Goal: Communication & Community: Answer question/provide support

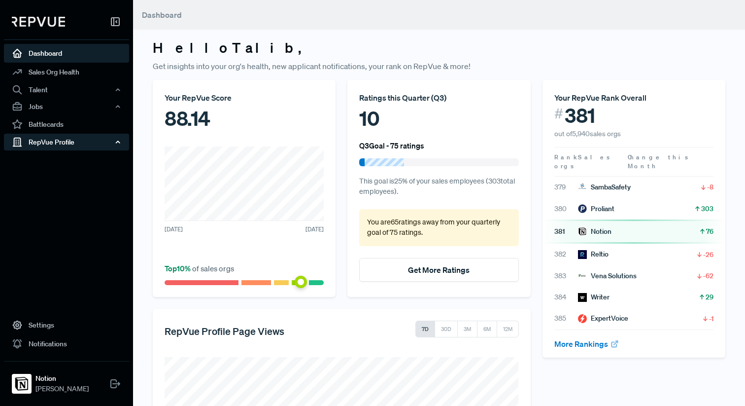
click at [60, 141] on div "RepVue Profile" at bounding box center [66, 142] width 125 height 17
click at [46, 175] on link "Reviews" at bounding box center [79, 177] width 125 height 16
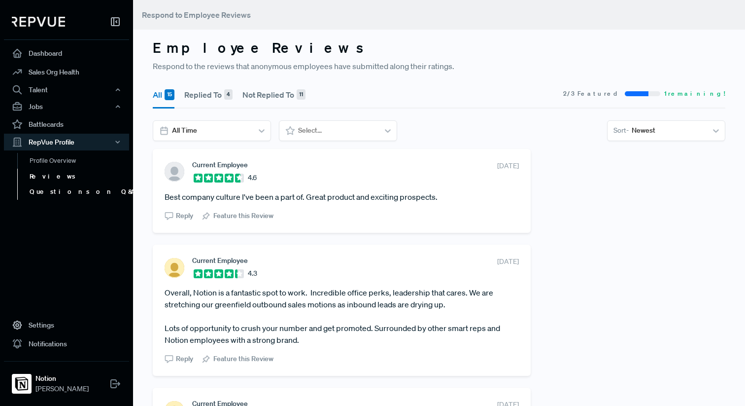
click at [70, 191] on link "Questions on Q&A" at bounding box center [79, 192] width 125 height 16
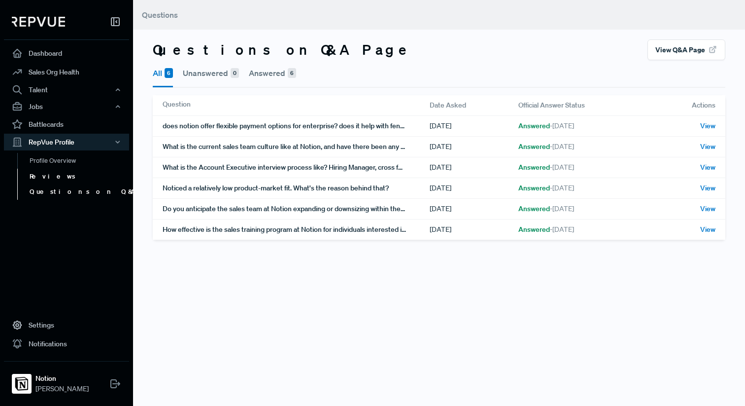
click at [77, 179] on link "Reviews" at bounding box center [79, 177] width 125 height 16
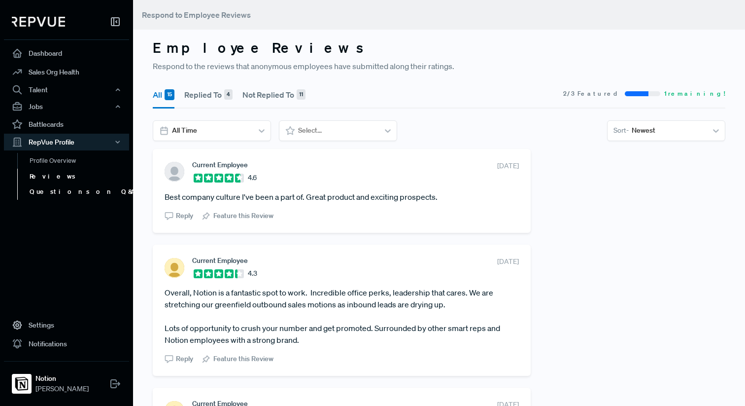
click at [76, 191] on link "Questions on Q&A" at bounding box center [79, 192] width 125 height 16
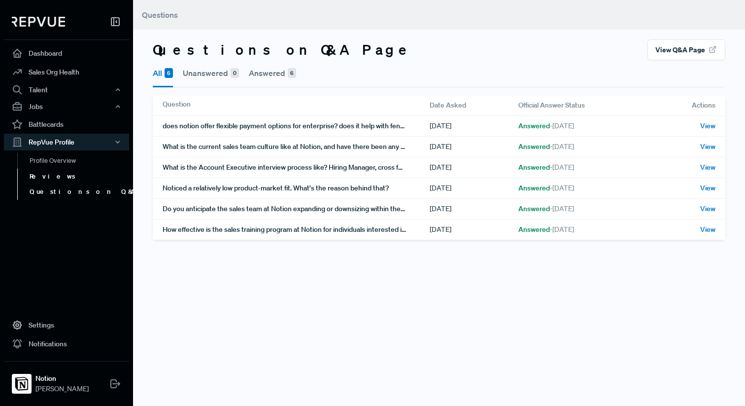
click at [66, 176] on link "Reviews" at bounding box center [79, 177] width 125 height 16
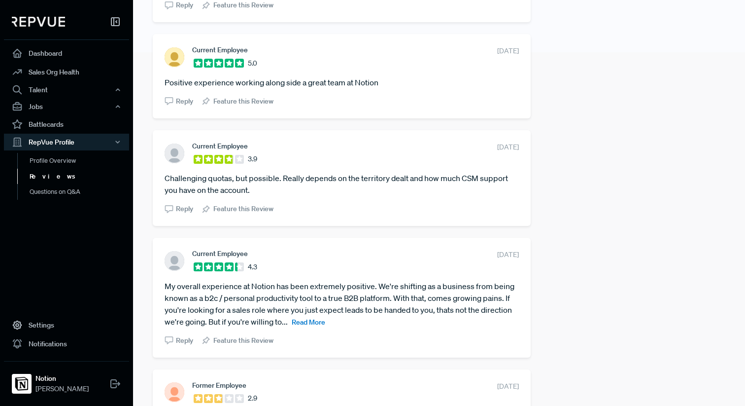
scroll to position [48, 0]
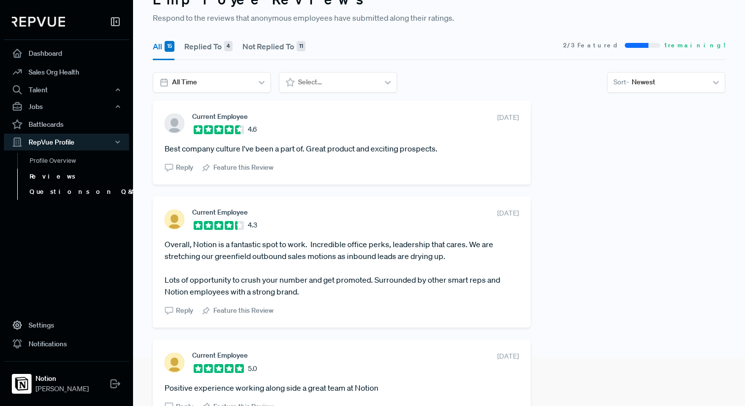
click at [74, 193] on link "Questions on Q&A" at bounding box center [79, 192] width 125 height 16
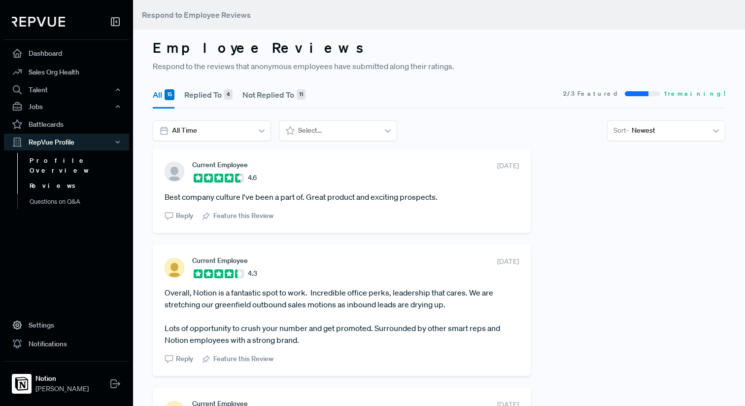
click at [61, 163] on link "Profile Overview" at bounding box center [79, 165] width 125 height 25
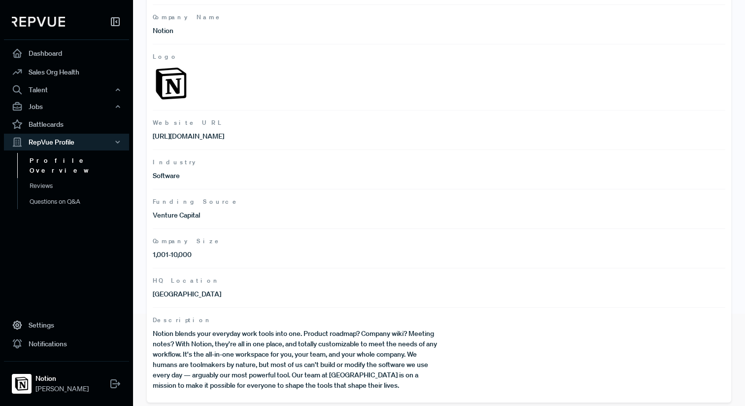
scroll to position [97, 0]
